Goal: Information Seeking & Learning: Learn about a topic

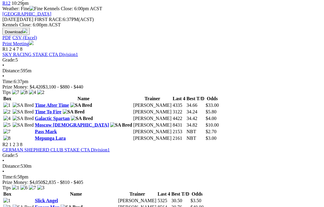
scroll to position [272, 0]
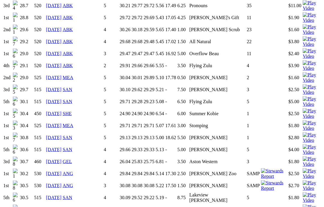
scroll to position [584, 0]
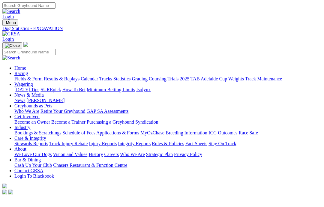
scroll to position [608, 0]
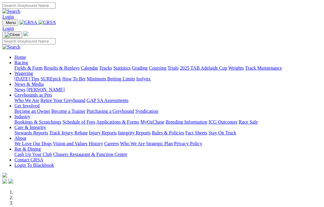
scroll to position [93, 0]
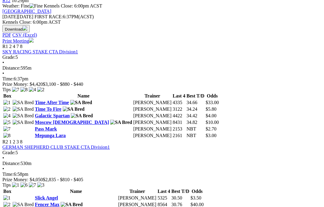
scroll to position [273, 0]
